Goal: Task Accomplishment & Management: Complete application form

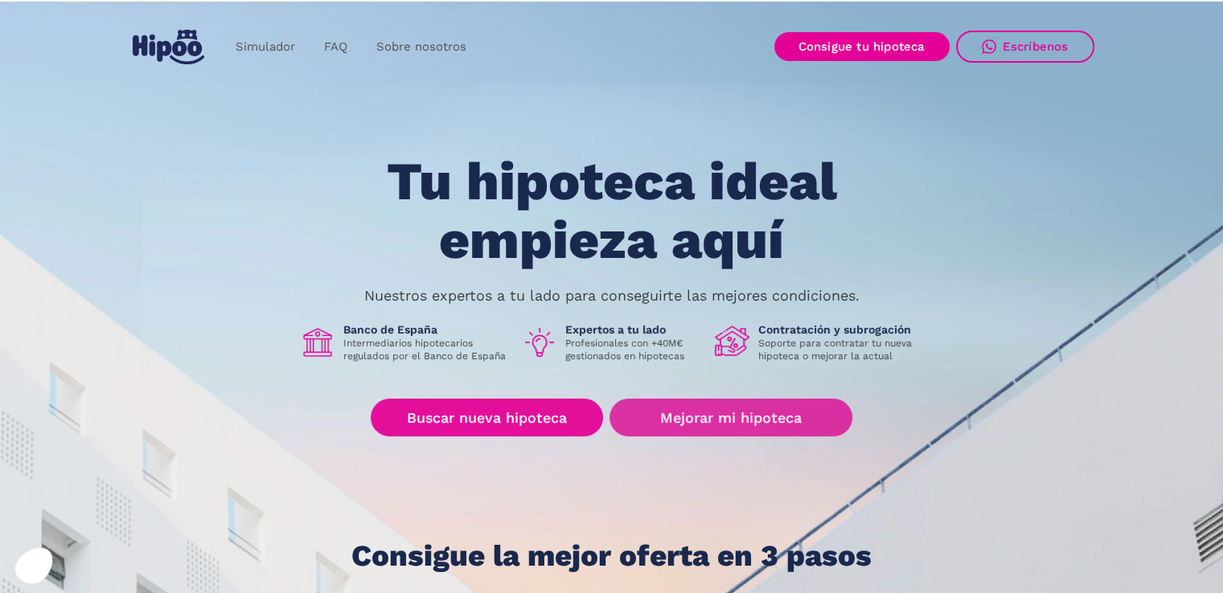
click at [718, 421] on link "Mejorar mi hipoteca" at bounding box center [730, 418] width 242 height 38
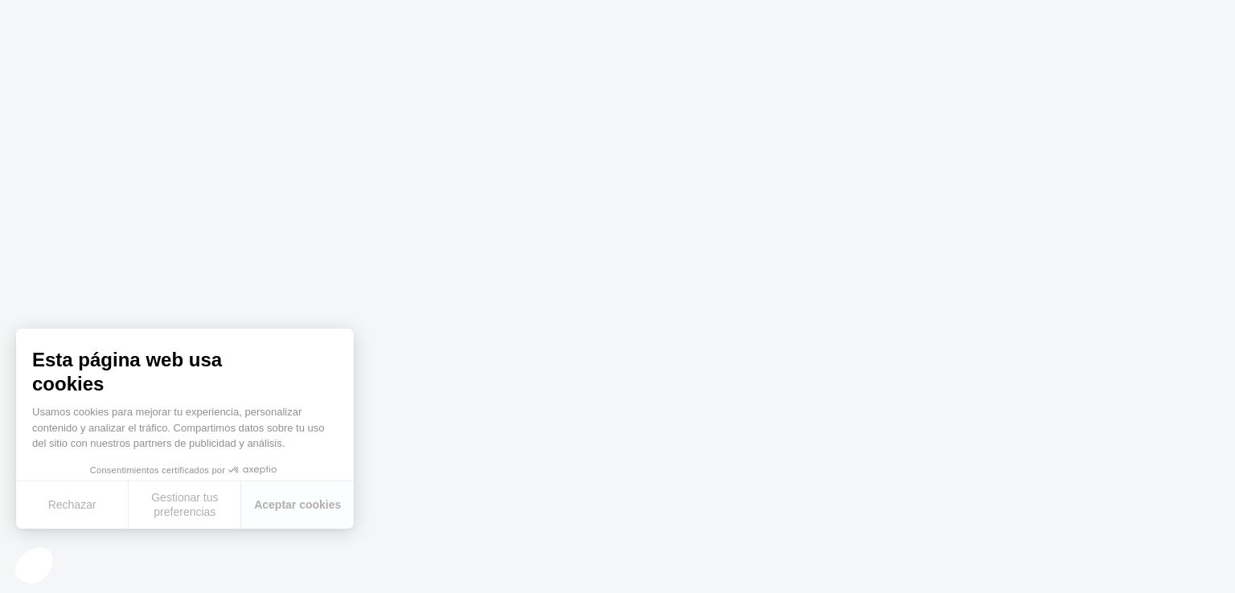
click at [469, 410] on body at bounding box center [617, 296] width 1235 height 593
click at [296, 512] on button "Aceptar cookies" at bounding box center [297, 505] width 113 height 47
